Goal: Task Accomplishment & Management: Manage account settings

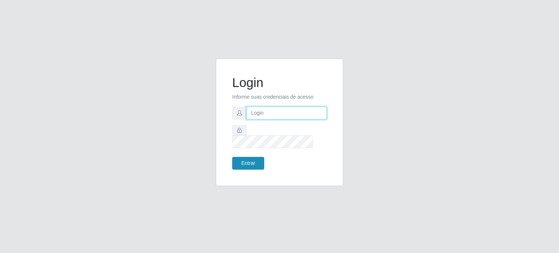
type input "[EMAIL_ADDRESS][DOMAIN_NAME]"
click at [255, 159] on button "Entrar" at bounding box center [248, 163] width 32 height 13
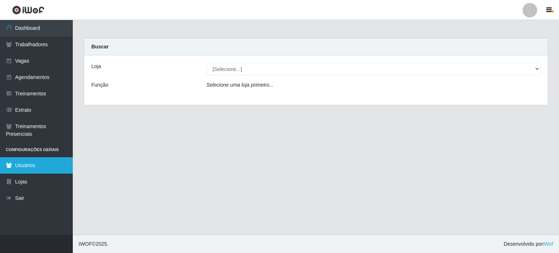
click at [32, 168] on link "Usuários" at bounding box center [36, 165] width 73 height 16
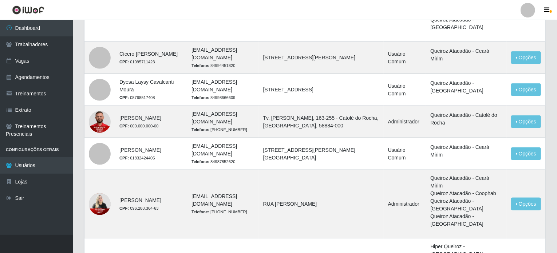
scroll to position [400, 0]
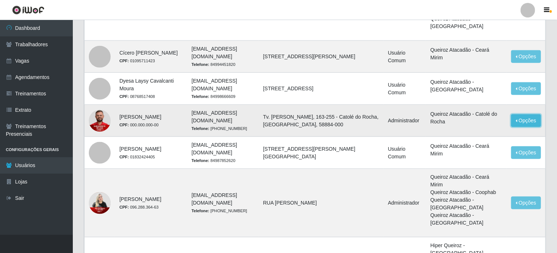
click at [522, 127] on button "Opções" at bounding box center [526, 120] width 30 height 13
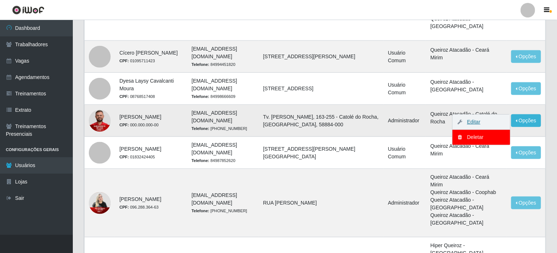
click at [473, 125] on link "Editar" at bounding box center [469, 122] width 21 height 6
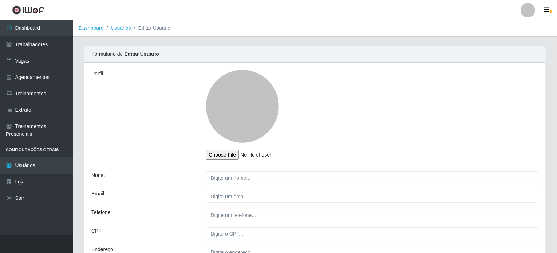
type input "[PERSON_NAME]"
type input "[EMAIL_ADDRESS][DOMAIN_NAME]"
type input "[PHONE_NUMBER]"
type input "000.000.000-00"
type input "Tv. [PERSON_NAME], 163-255 - Catolé do Rocha, [GEOGRAPHIC_DATA], 58884-000"
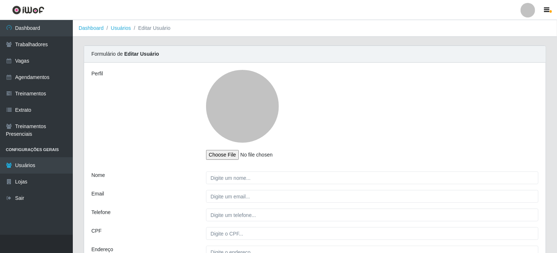
select select "1"
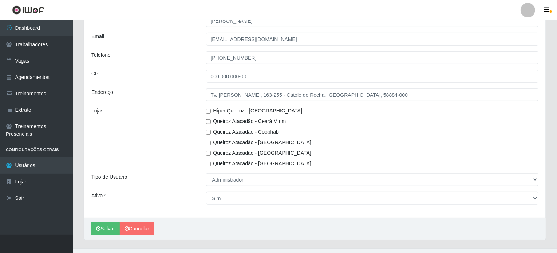
scroll to position [170, 0]
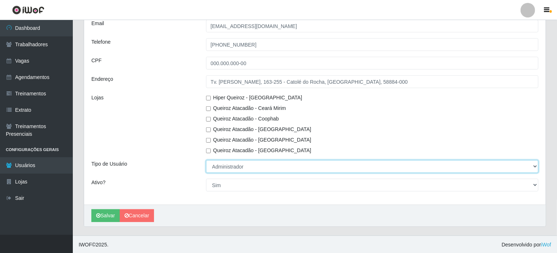
click at [525, 166] on select "[Selecione...] Administrador Usuário Comum" at bounding box center [372, 166] width 332 height 13
select select "2"
click at [206, 160] on select "[Selecione...] Administrador Usuário Comum" at bounding box center [372, 166] width 332 height 13
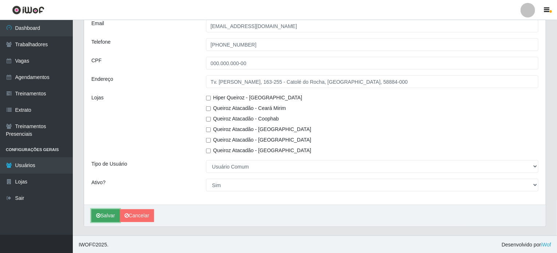
click at [107, 213] on button "Salvar" at bounding box center [105, 215] width 28 height 13
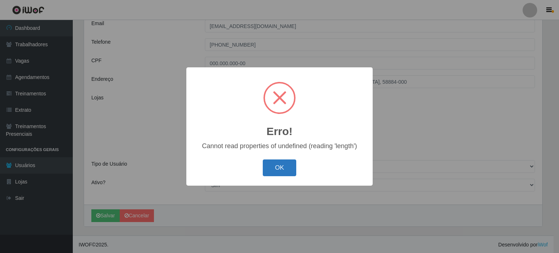
click at [272, 169] on button "OK" at bounding box center [280, 167] width 34 height 17
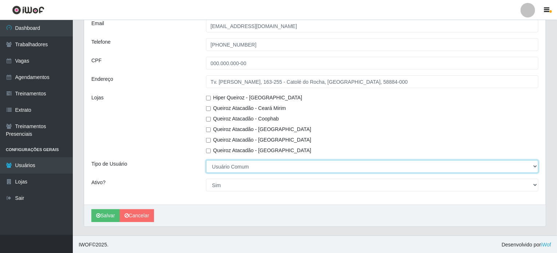
click at [292, 166] on select "[Selecione...] Administrador Usuário Comum" at bounding box center [372, 166] width 332 height 13
click at [206, 160] on select "[Selecione...] Administrador Usuário Comum" at bounding box center [372, 166] width 332 height 13
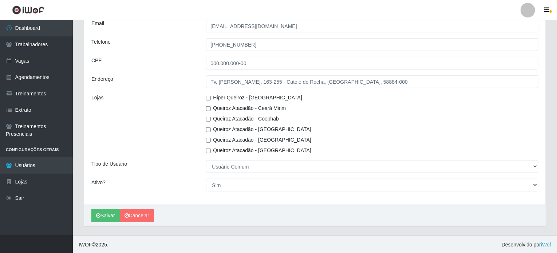
click at [159, 157] on div "Perfil Nome [PERSON_NAME] Email [EMAIL_ADDRESS][DOMAIN_NAME] Telefone [PHONE_NU…" at bounding box center [314, 48] width 461 height 312
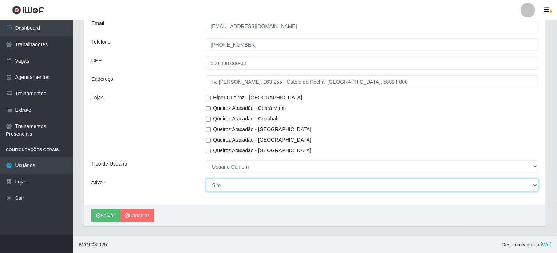
click at [255, 180] on select "[Selecione...] Não Sim" at bounding box center [372, 185] width 332 height 13
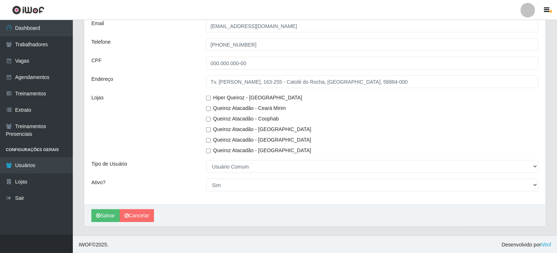
click at [175, 172] on div "Perfil Nome [PERSON_NAME] Email [EMAIL_ADDRESS][DOMAIN_NAME] Telefone [PHONE_NU…" at bounding box center [314, 48] width 461 height 312
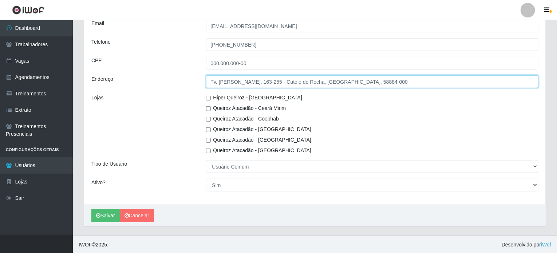
click at [274, 80] on input "Tv. [PERSON_NAME], 163-255 - Catolé do Rocha, [GEOGRAPHIC_DATA], 58884-000" at bounding box center [372, 81] width 332 height 13
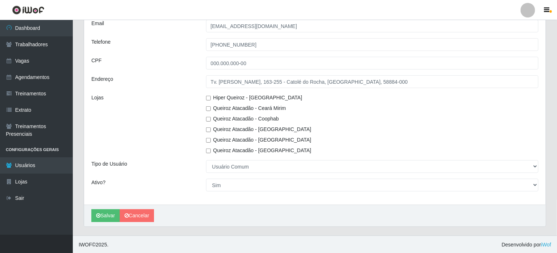
click at [163, 115] on div "Lojas" at bounding box center [143, 124] width 115 height 60
click at [109, 219] on button "Salvar" at bounding box center [105, 215] width 28 height 13
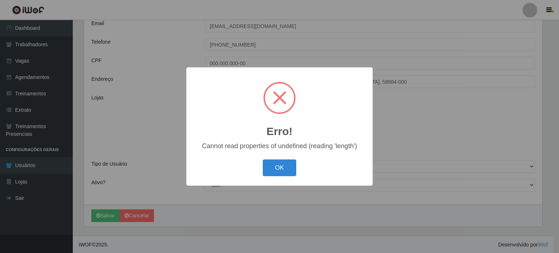
click at [226, 147] on div "Cannot read properties of undefined (reading 'length')" at bounding box center [280, 146] width 172 height 8
click at [284, 177] on div "OK Cancel" at bounding box center [280, 167] width 172 height 21
click at [288, 173] on button "OK" at bounding box center [280, 167] width 34 height 17
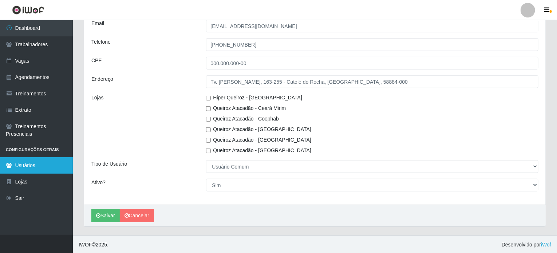
click at [45, 164] on link "Usuários" at bounding box center [36, 165] width 73 height 16
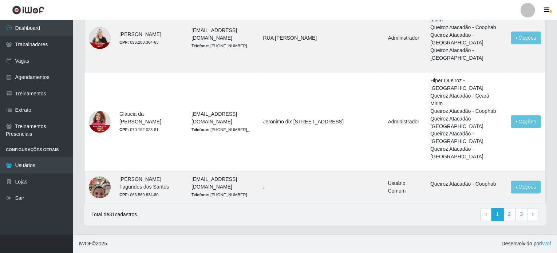
scroll to position [590, 0]
click at [514, 217] on link "2" at bounding box center [509, 214] width 12 height 13
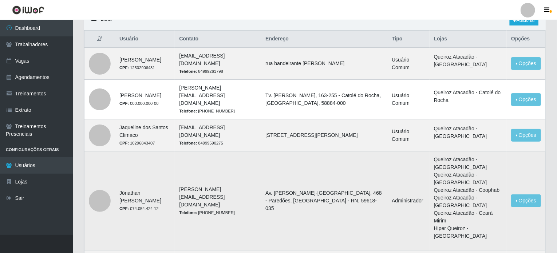
scroll to position [36, 0]
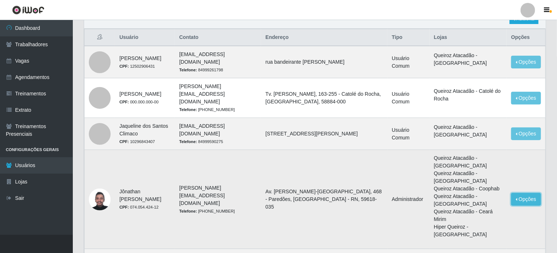
click at [533, 194] on button "Opções" at bounding box center [526, 199] width 30 height 13
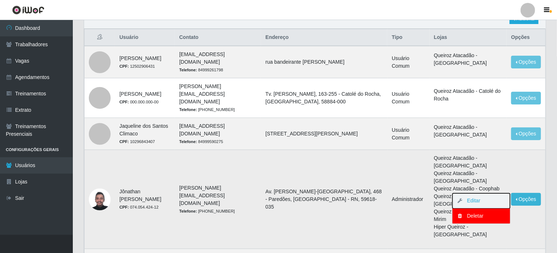
click at [490, 195] on button "Editar" at bounding box center [480, 200] width 57 height 15
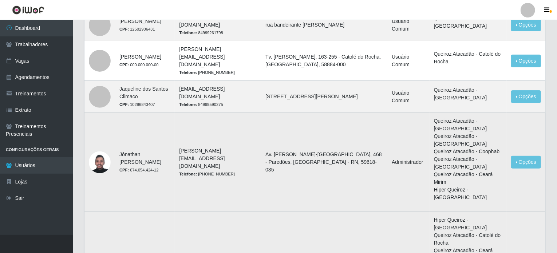
scroll to position [146, 0]
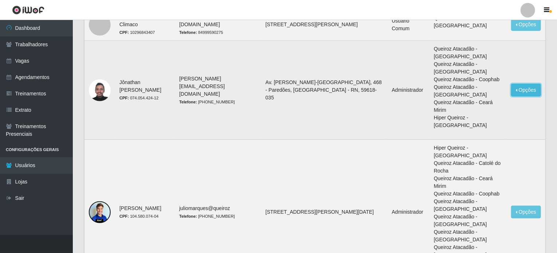
click at [521, 86] on button "Opções" at bounding box center [526, 90] width 30 height 13
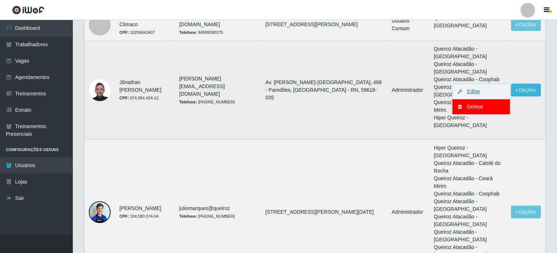
click at [471, 88] on link "Editar" at bounding box center [469, 91] width 21 height 6
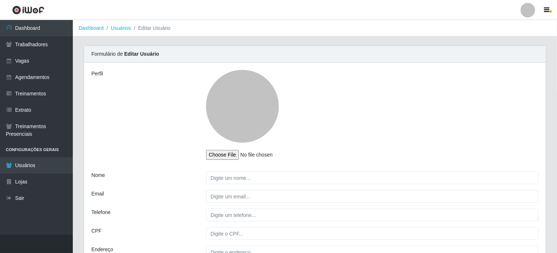
type input "Jônathan Samuel Fernandes da Silva"
type input "jonathan.samuel@grupoqrz.com.br"
type input "(84) 99171-3067"
type input "074.054.424-12"
type input "Av. Jerônimo Dix-Neuf Rosado, 468 - Paredões, Mossoró - RN, 59618-035"
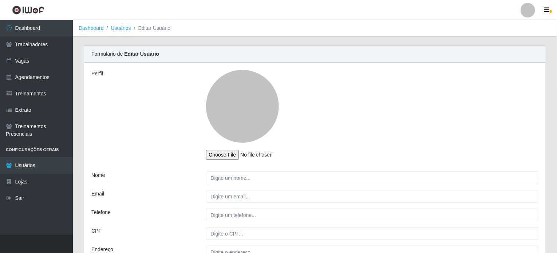
select select "1"
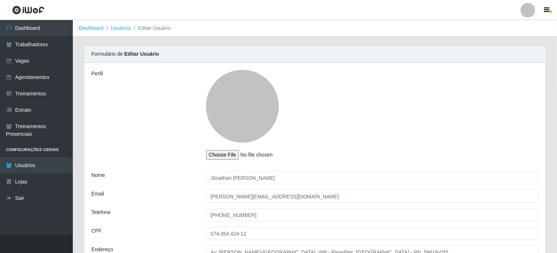
select select "1"
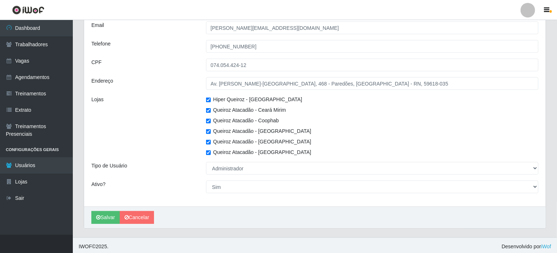
scroll to position [170, 0]
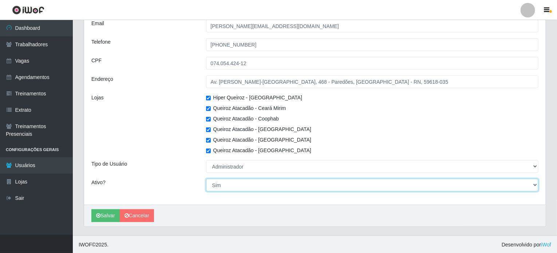
click at [215, 185] on select "[Selecione...] Não Sim" at bounding box center [372, 185] width 332 height 13
select select "0"
click at [206, 179] on select "[Selecione...] Não Sim" at bounding box center [372, 185] width 332 height 13
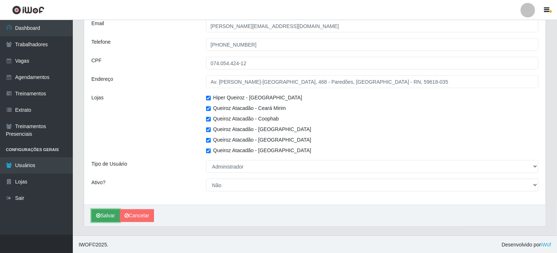
click at [112, 214] on button "Salvar" at bounding box center [105, 215] width 28 height 13
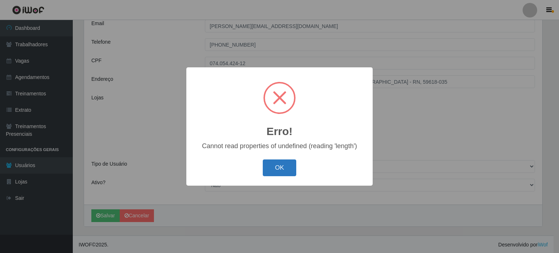
click at [278, 166] on button "OK" at bounding box center [280, 167] width 34 height 17
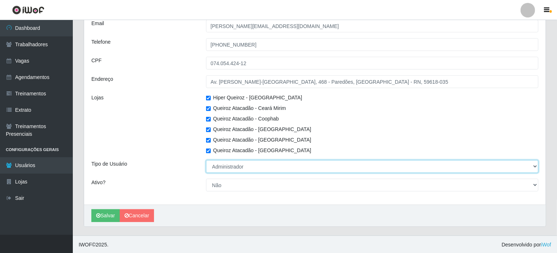
click at [259, 169] on select "[Selecione...] Administrador Usuário Comum" at bounding box center [372, 166] width 332 height 13
select select "2"
click at [206, 160] on select "[Selecione...] Administrador Usuário Comum" at bounding box center [372, 166] width 332 height 13
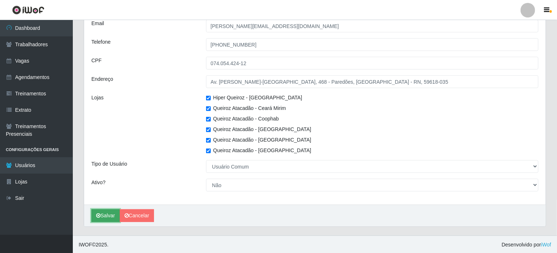
click at [101, 215] on button "Salvar" at bounding box center [105, 215] width 28 height 13
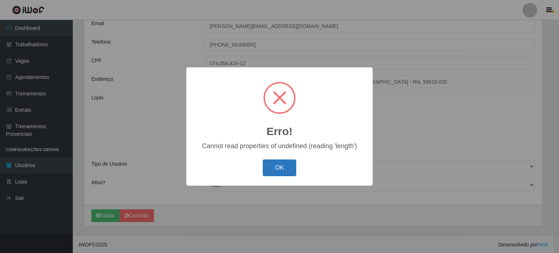
click at [272, 172] on button "OK" at bounding box center [280, 167] width 34 height 17
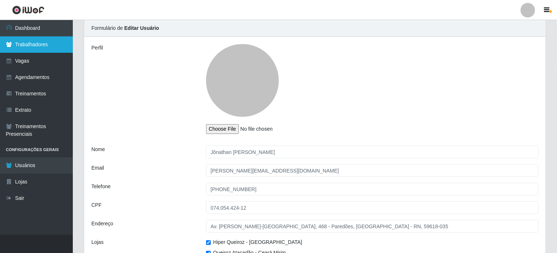
scroll to position [25, 0]
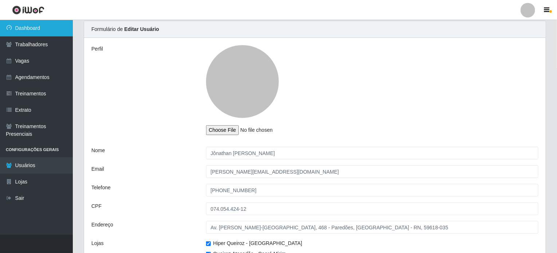
click at [33, 27] on link "Dashboard" at bounding box center [36, 28] width 73 height 16
